Goal: Task Accomplishment & Management: Manage account settings

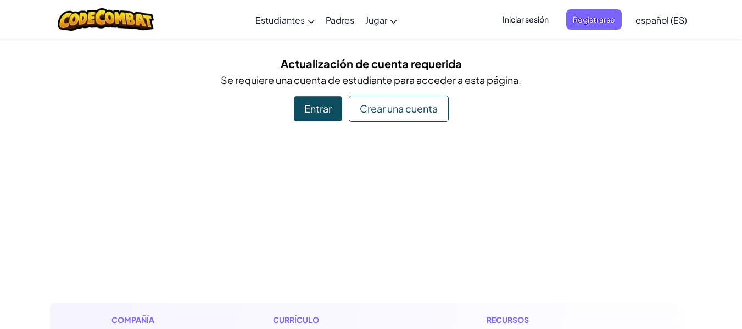
click at [388, 105] on div "Crear una cuenta" at bounding box center [399, 109] width 100 height 26
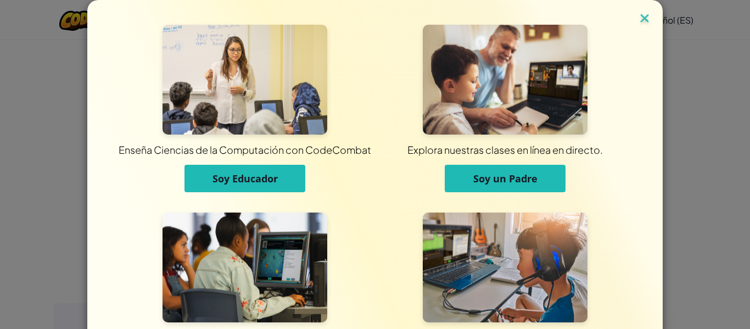
click at [638, 12] on img at bounding box center [644, 19] width 14 height 16
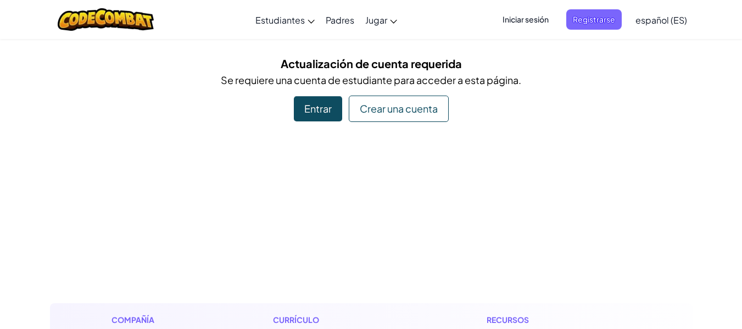
click at [326, 114] on div "Entrar" at bounding box center [318, 108] width 48 height 25
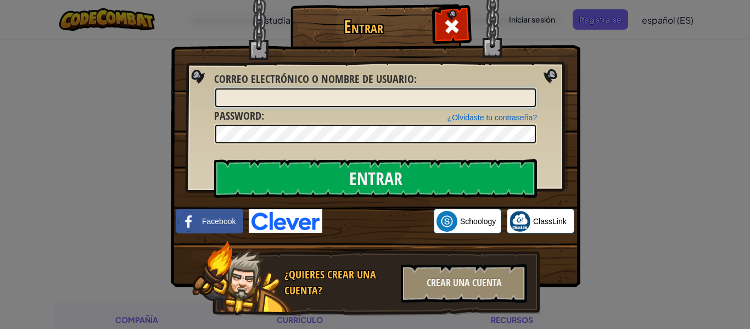
click at [363, 94] on input "Correo electrónico o nombre de usuario :" at bounding box center [375, 97] width 321 height 19
type input "a"
type input "[EMAIL_ADDRESS][DOMAIN_NAME]"
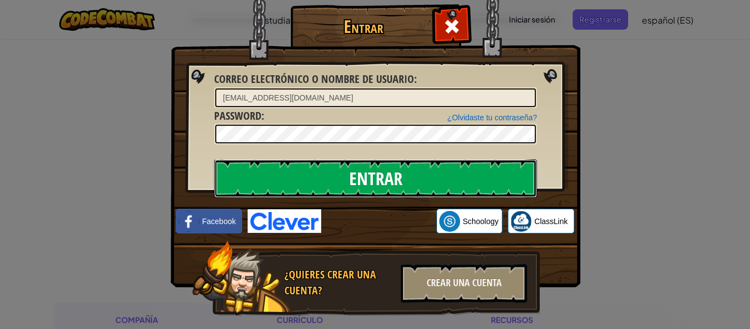
click at [296, 169] on input "Entrar" at bounding box center [375, 178] width 323 height 38
